Goal: Task Accomplishment & Management: Manage account settings

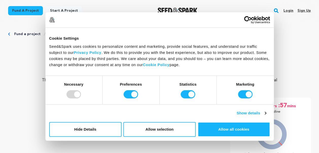
click at [288, 51] on p "The Art of Sweeping Under The Rug" at bounding box center [159, 51] width 302 height 12
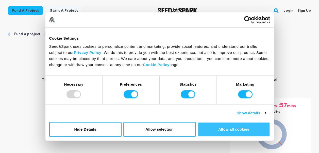
click at [219, 129] on button "Allow all cookies" at bounding box center [233, 129] width 72 height 15
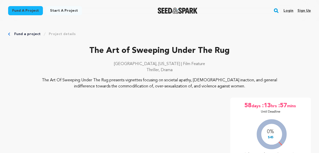
click at [291, 10] on link "Login" at bounding box center [288, 11] width 10 height 8
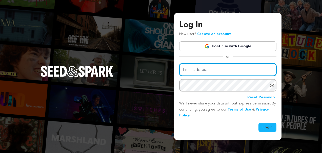
click at [209, 68] on input "Email address" at bounding box center [227, 69] width 97 height 13
type input "irhatax@gmail.com"
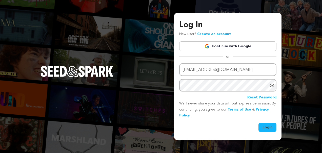
click at [262, 128] on button "Login" at bounding box center [268, 126] width 18 height 9
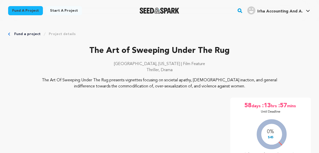
click at [292, 13] on span "Irha Accounting And A." at bounding box center [279, 11] width 45 height 4
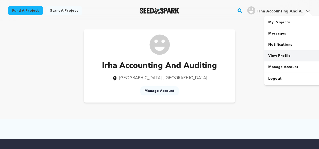
click at [279, 58] on link "View Profile" at bounding box center [292, 55] width 57 height 11
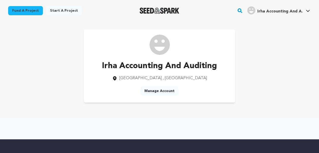
click at [161, 92] on link "Manage Account" at bounding box center [159, 90] width 38 height 9
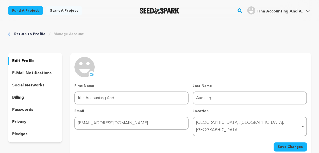
click at [91, 74] on icon at bounding box center [92, 74] width 2 height 2
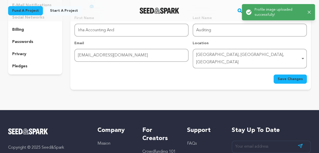
scroll to position [65, 0]
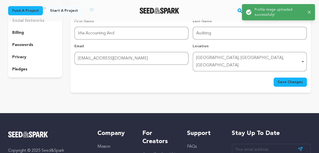
click at [285, 79] on span "Save Changes" at bounding box center [289, 81] width 25 height 5
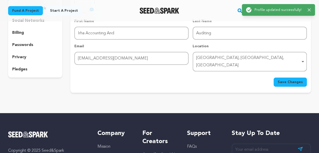
scroll to position [0, 0]
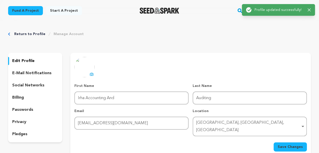
click at [41, 84] on p "social networks" at bounding box center [28, 85] width 32 height 6
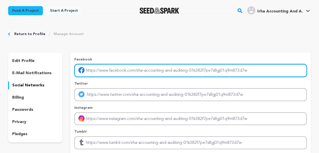
click at [100, 67] on input "Enter facebook profile link" at bounding box center [190, 70] width 232 height 13
click at [121, 77] on input "Enter facebook profile link" at bounding box center [190, 70] width 232 height 13
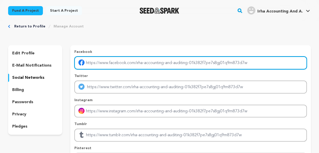
scroll to position [2, 0]
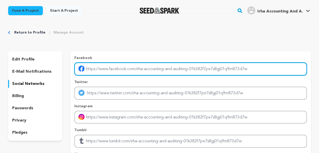
paste input "https://www.facebook.com/irhataxconsultants/"
type input "https://www.facebook.com/irhataxconsultants/"
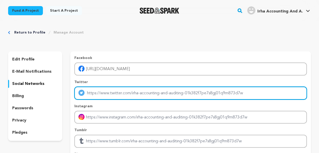
click at [146, 94] on input "Enter twitter profile link" at bounding box center [190, 92] width 232 height 13
paste input "https://x.com/IRHATAXConsult"
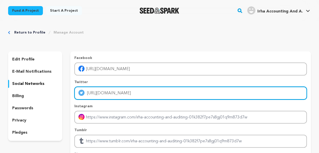
type input "https://x.com/IRHATAXConsult"
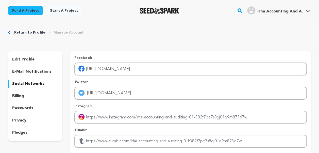
click at [202, 103] on div "Facebook https://www.facebook.com/irhataxconsultants/ Twitter https://x.com/IRH…" at bounding box center [190, 125] width 232 height 140
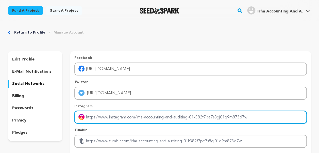
click at [153, 117] on input "Enter instagram handle link" at bounding box center [190, 117] width 232 height 13
paste input "https://www.instagram.com/irhataxconsultants/"
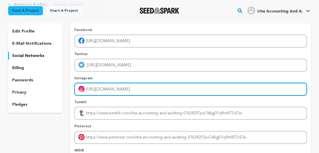
scroll to position [30, 0]
type input "https://www.instagram.com/irhataxconsultants/"
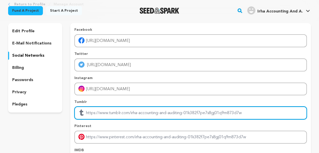
click at [140, 116] on input "Enter tubmlr profile link" at bounding box center [190, 112] width 232 height 13
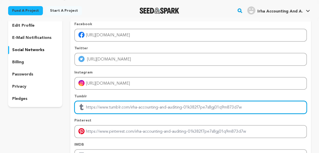
scroll to position [35, 0]
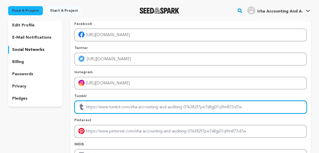
paste input "https://www.tumblr.com/blog/irhatax"
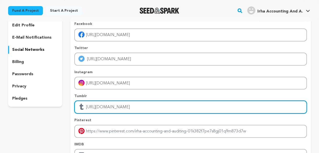
type input "https://www.tumblr.com/blog/irhatax"
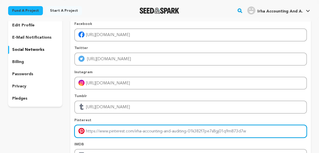
click at [135, 131] on input "Enter pinterest profile link" at bounding box center [190, 130] width 232 height 13
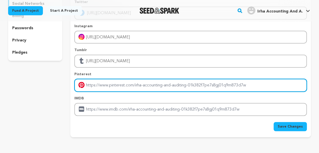
scroll to position [82, 0]
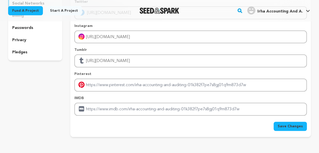
click at [283, 126] on span "Save Changes" at bounding box center [289, 125] width 25 height 5
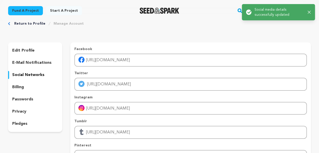
scroll to position [0, 0]
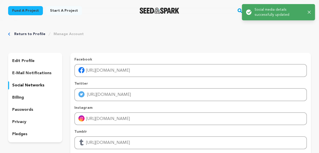
click at [49, 73] on p "e-mail notifications" at bounding box center [31, 73] width 39 height 6
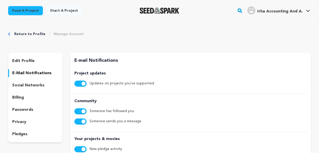
click at [23, 35] on link "Return to Profile" at bounding box center [29, 33] width 31 height 5
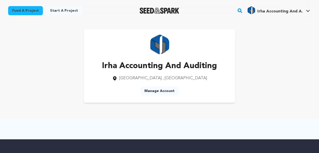
click at [65, 56] on div "Irha Accounting And Auditing [GEOGRAPHIC_DATA] , [GEOGRAPHIC_DATA] Manage Accou…" at bounding box center [159, 65] width 302 height 73
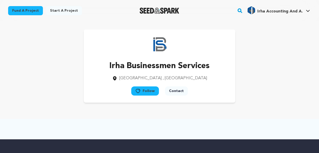
click at [252, 9] on img "Irha Accounting And A.'s Profile" at bounding box center [251, 10] width 8 height 8
